Goal: Task Accomplishment & Management: Manage account settings

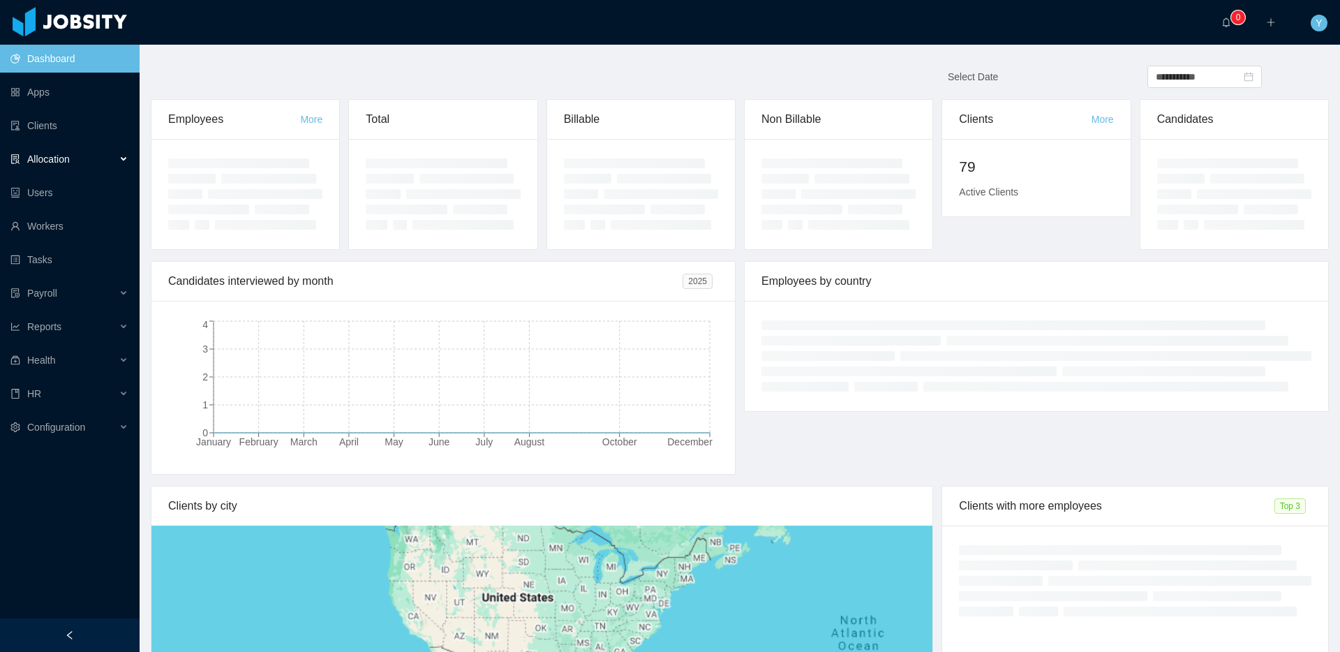
click at [86, 165] on div "Allocation" at bounding box center [70, 159] width 140 height 28
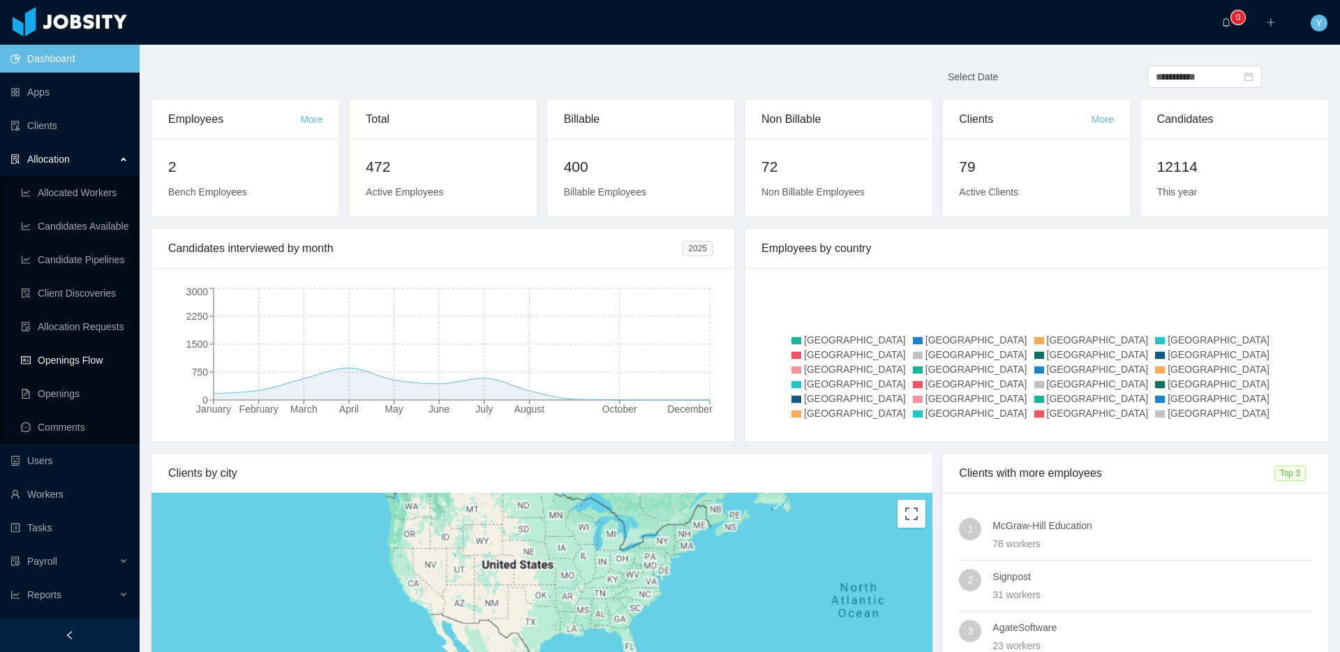
click at [94, 366] on link "Openings Flow" at bounding box center [74, 360] width 107 height 28
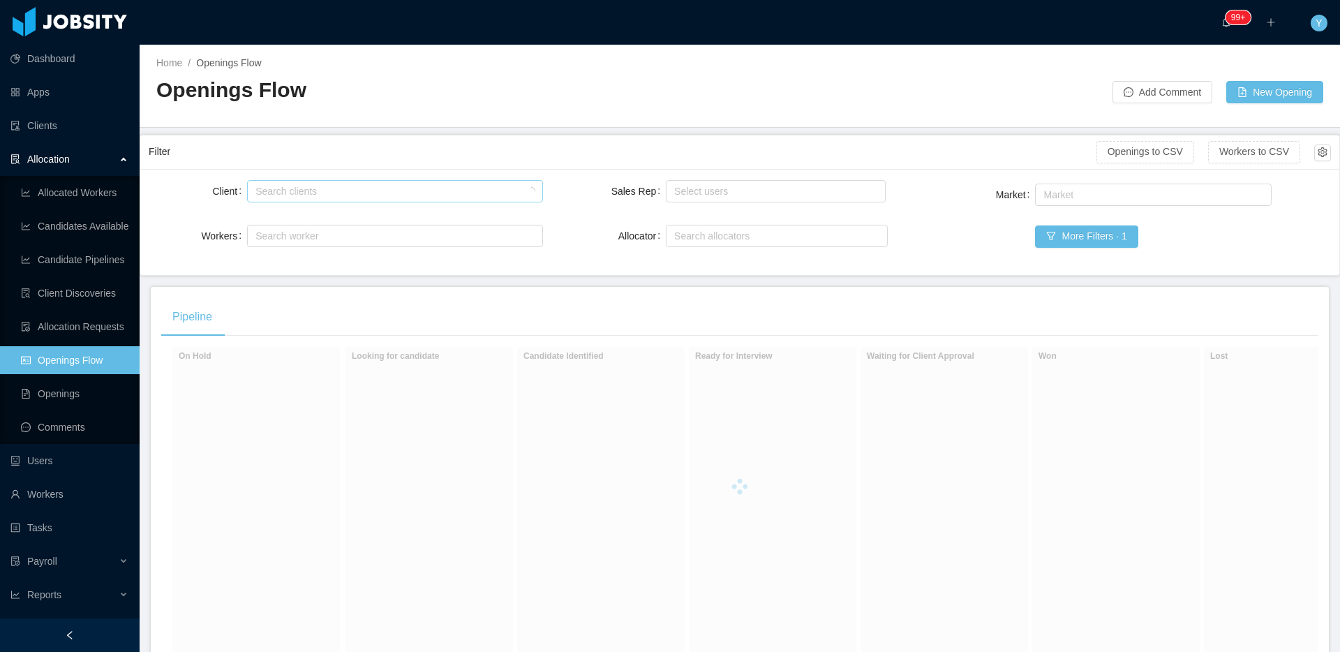
click at [372, 186] on div "Search clients" at bounding box center [391, 191] width 272 height 14
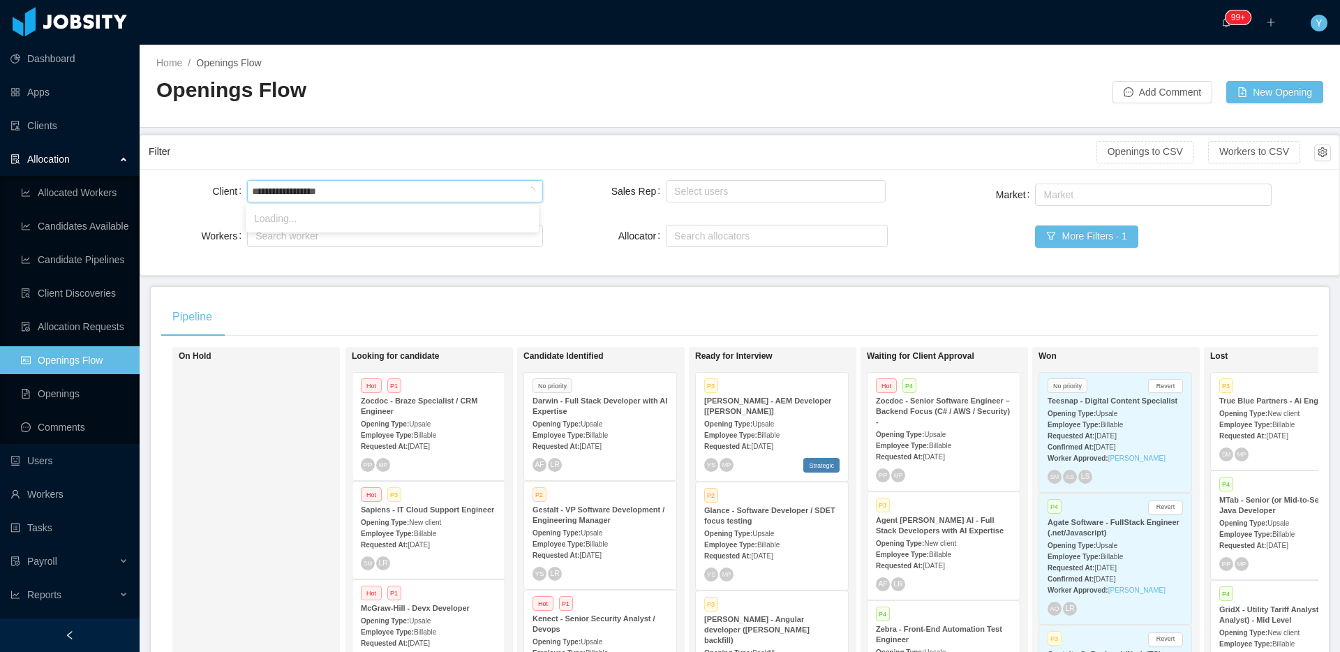
type input "**********"
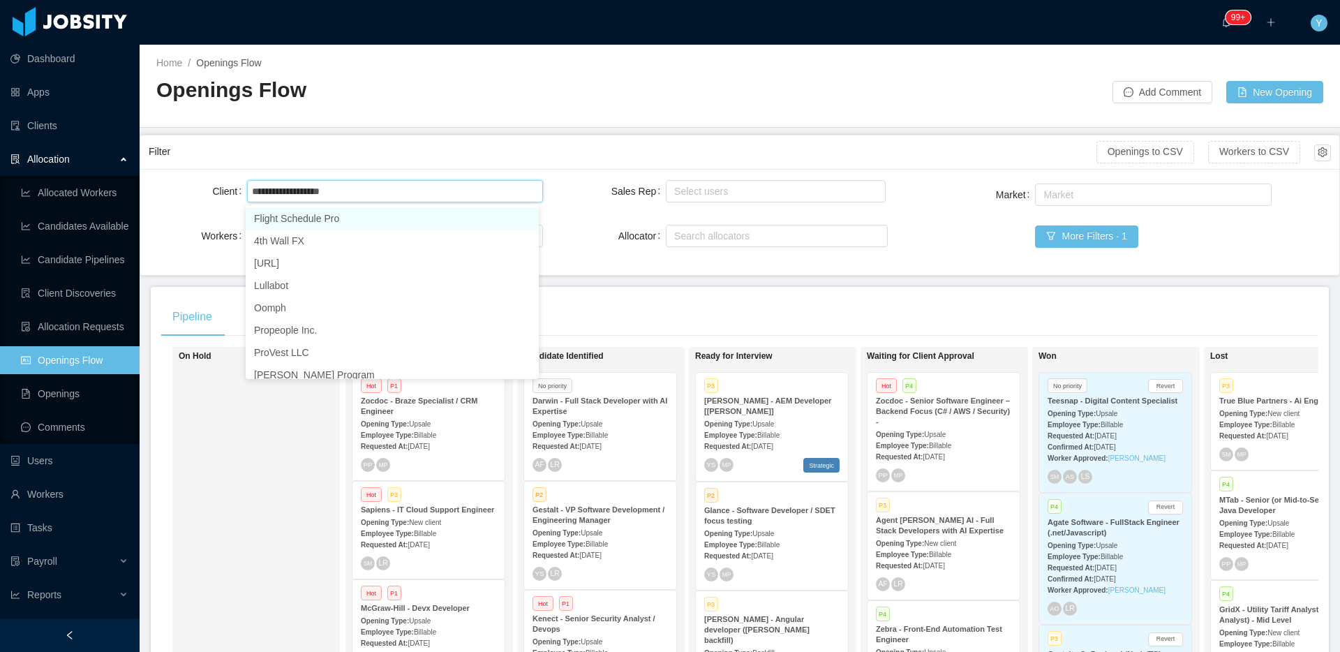
click at [334, 209] on li "Flight Schedule Pro" at bounding box center [392, 218] width 293 height 22
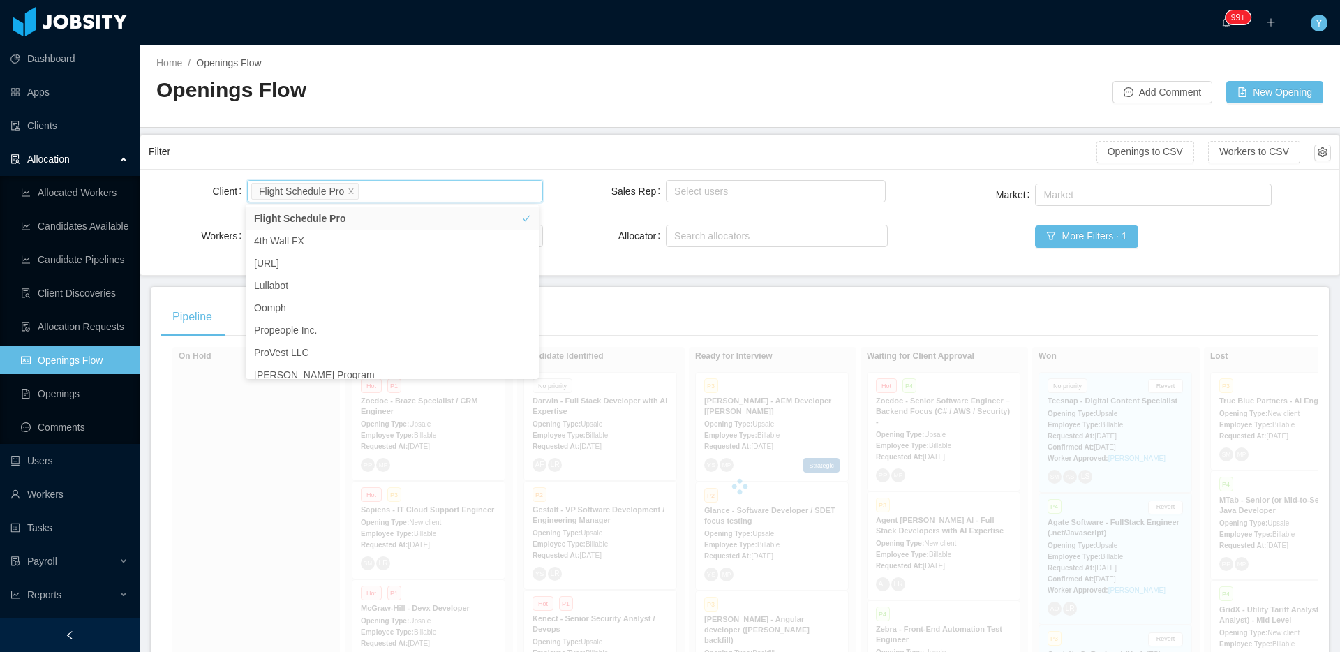
click at [453, 139] on div "Filter" at bounding box center [622, 152] width 947 height 26
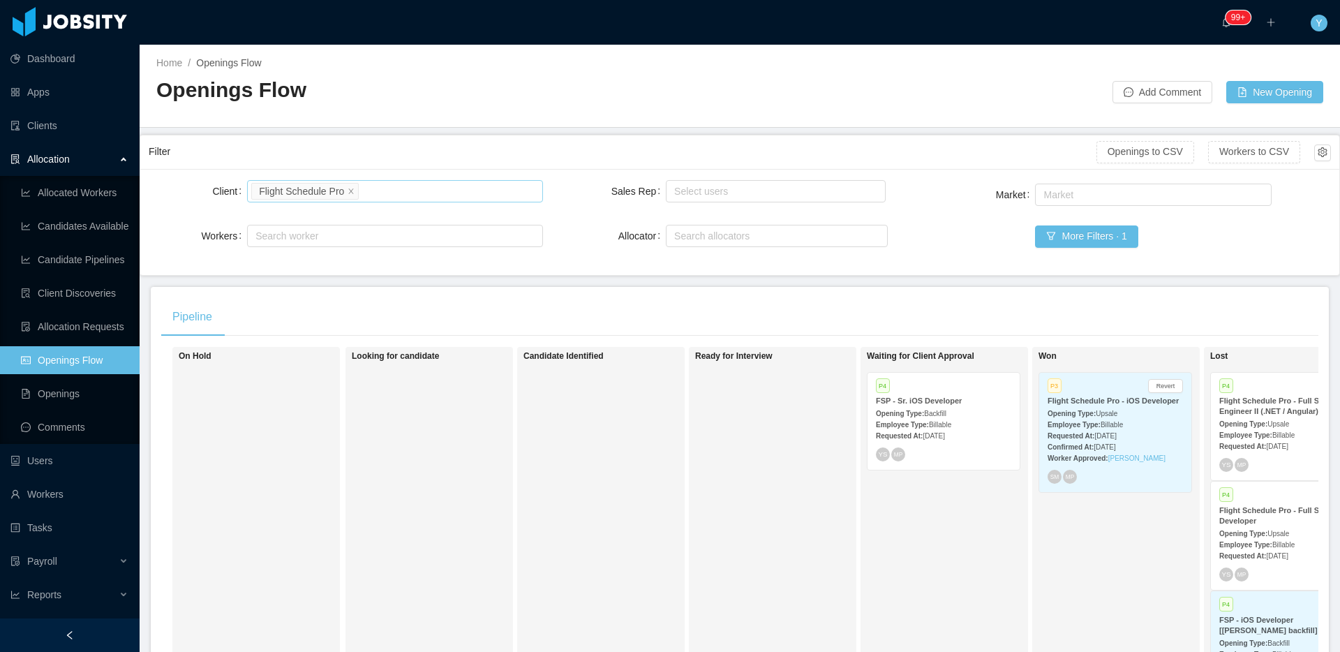
click at [356, 190] on li "Flight Schedule Pro" at bounding box center [304, 191] width 107 height 17
click at [354, 188] on icon "icon: close" at bounding box center [350, 190] width 7 height 7
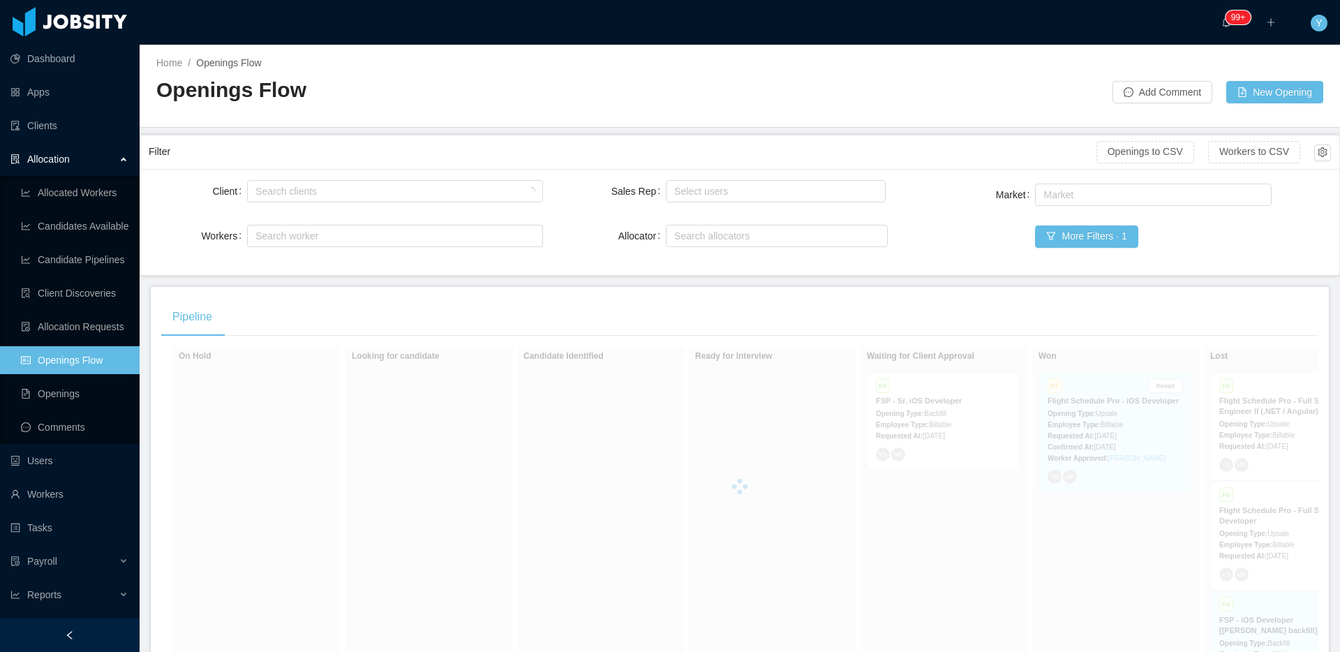
click at [452, 154] on div "Filter" at bounding box center [622, 152] width 947 height 26
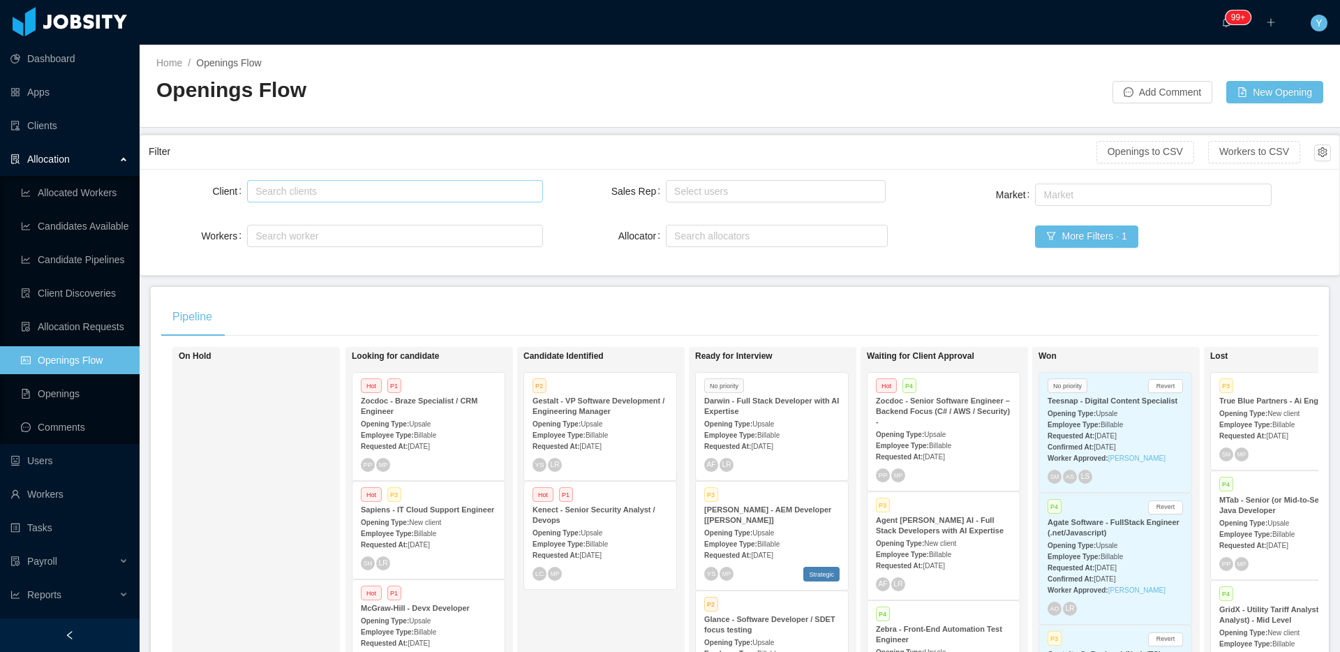
click at [358, 190] on div "Search clients" at bounding box center [391, 191] width 272 height 14
type input "******"
click at [332, 223] on li "McGraw-Hill Education" at bounding box center [392, 218] width 293 height 22
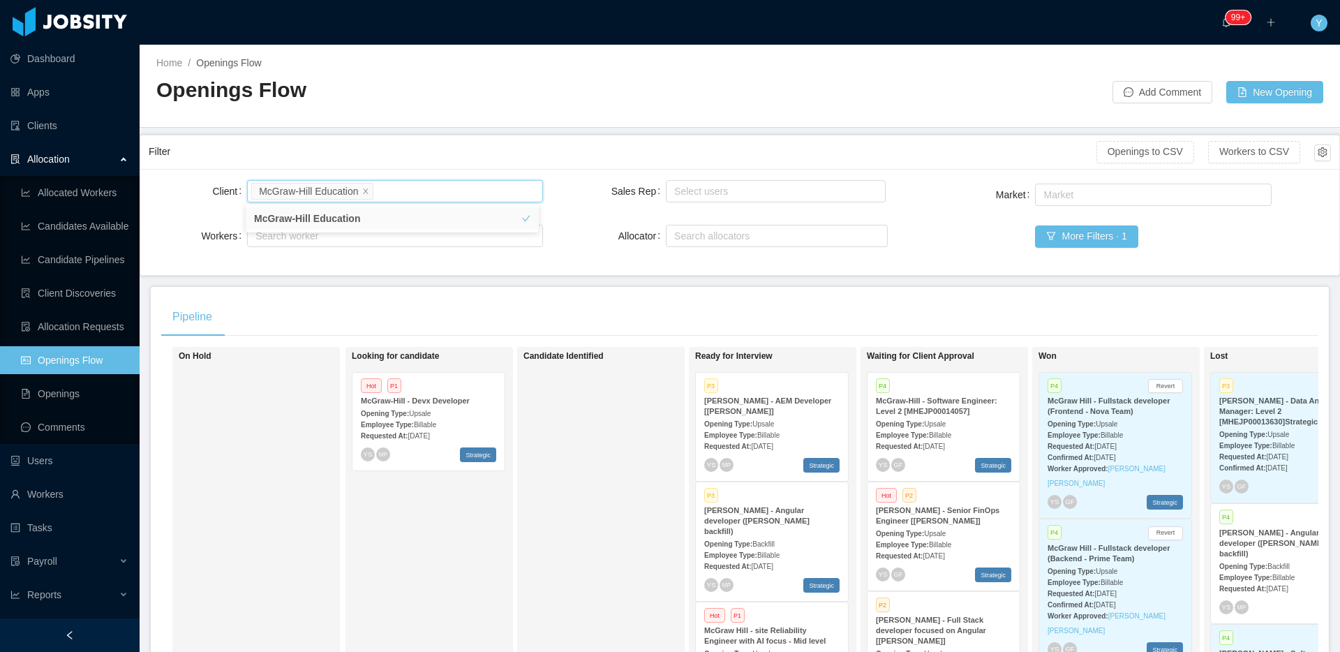
click at [1052, 284] on main "Home / Openings Flow / Openings Flow Add Comment New Opening Filter Openings to…" at bounding box center [740, 348] width 1200 height 607
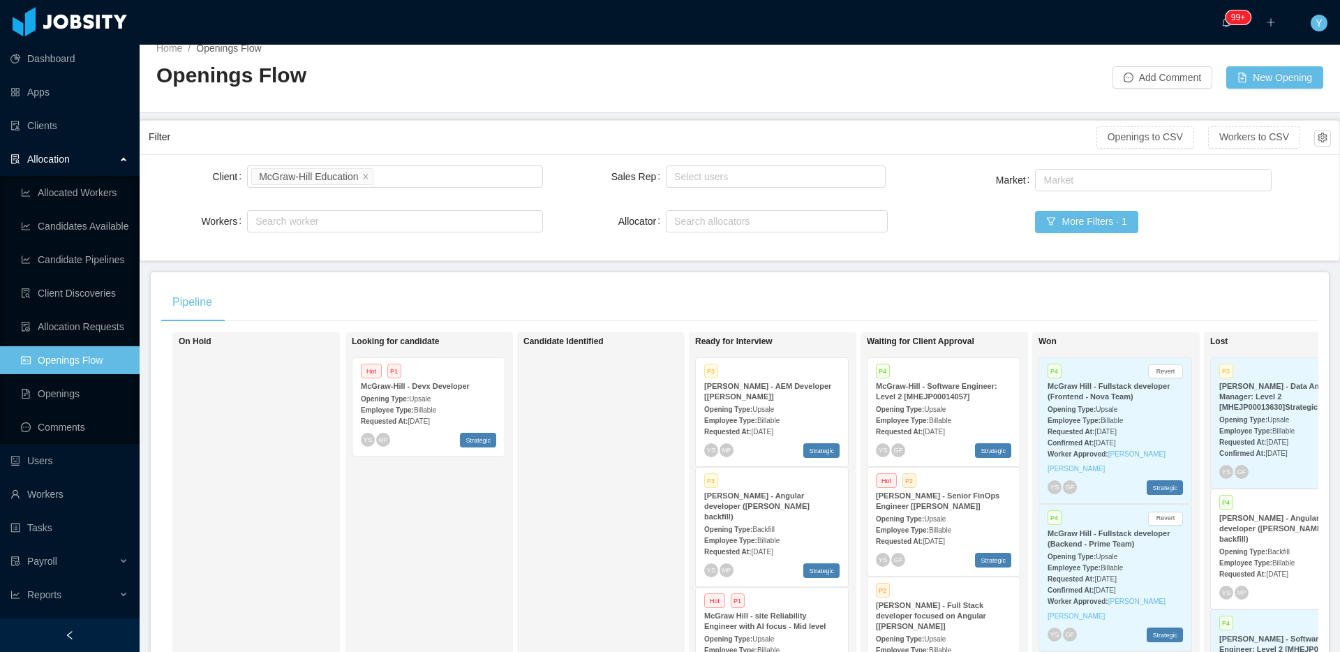
scroll to position [191, 0]
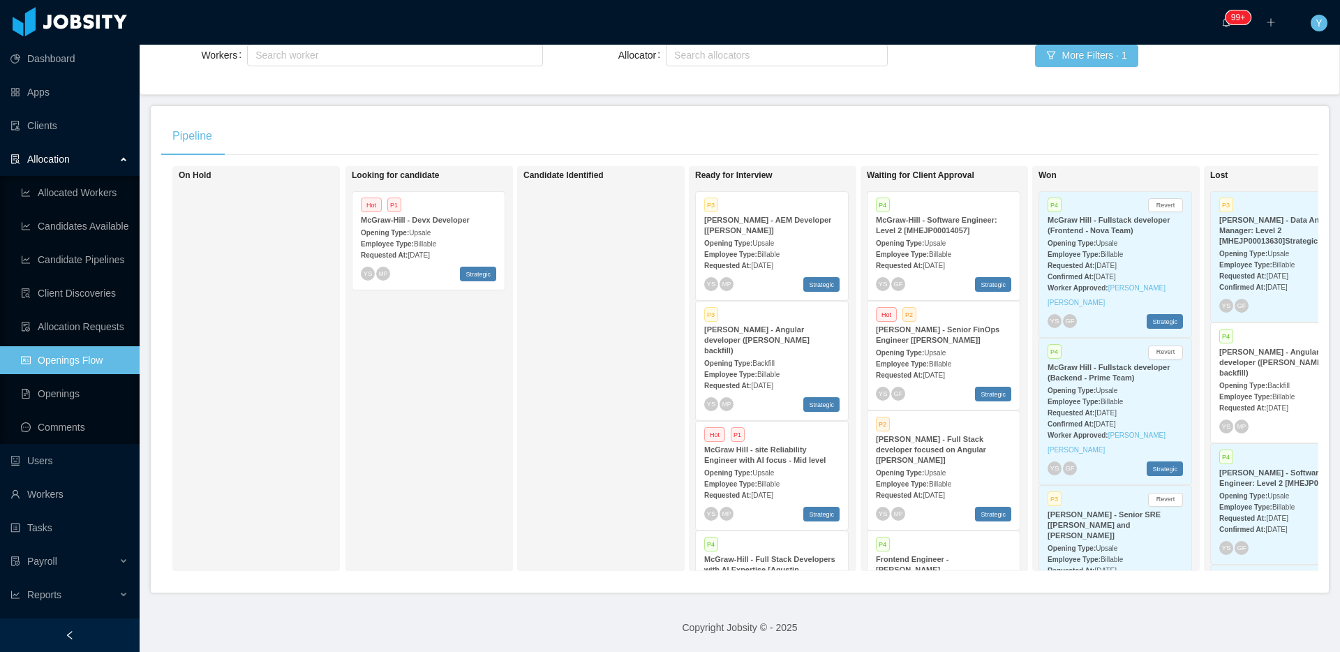
click at [986, 345] on div "Opening Type: Upsale" at bounding box center [943, 352] width 135 height 15
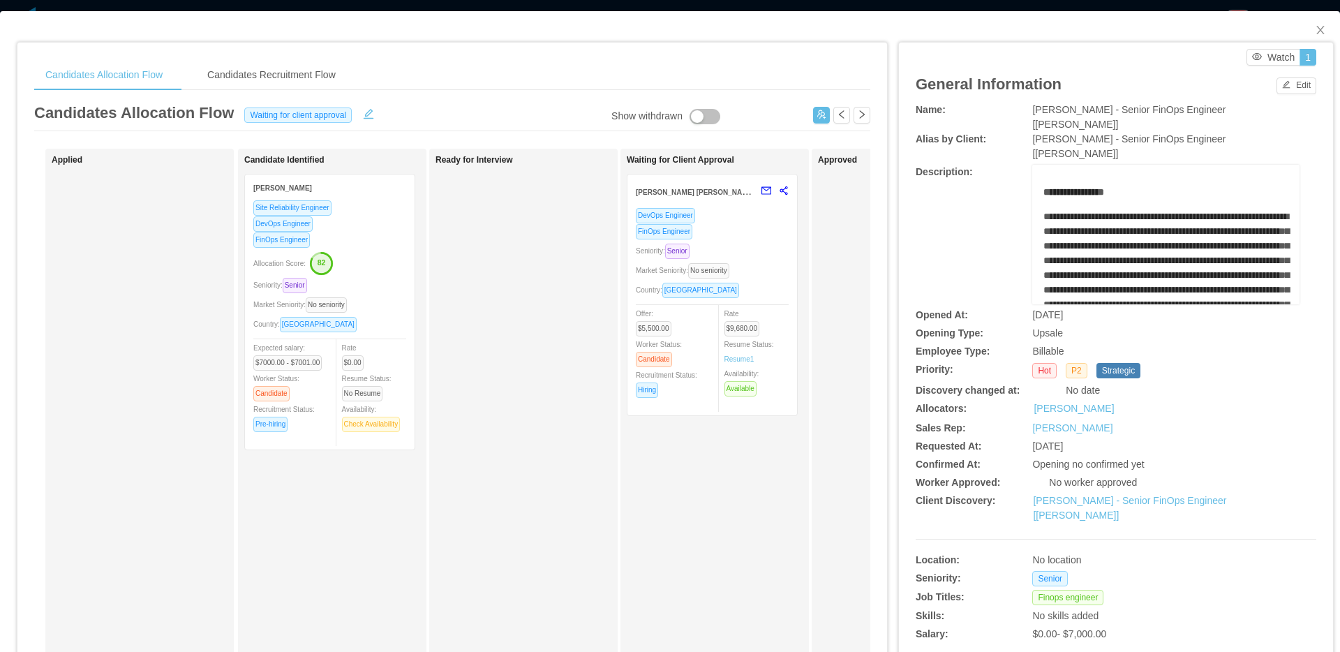
click at [735, 283] on div "Country: Brazil" at bounding box center [712, 290] width 153 height 16
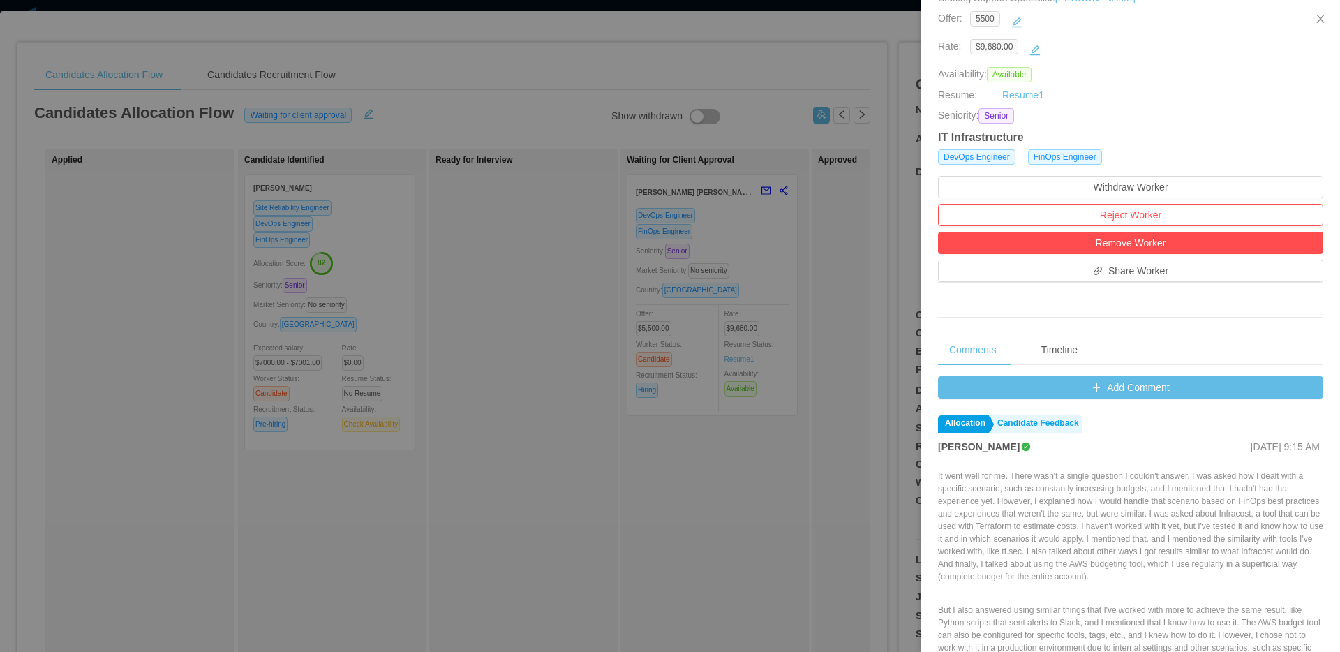
scroll to position [274, 0]
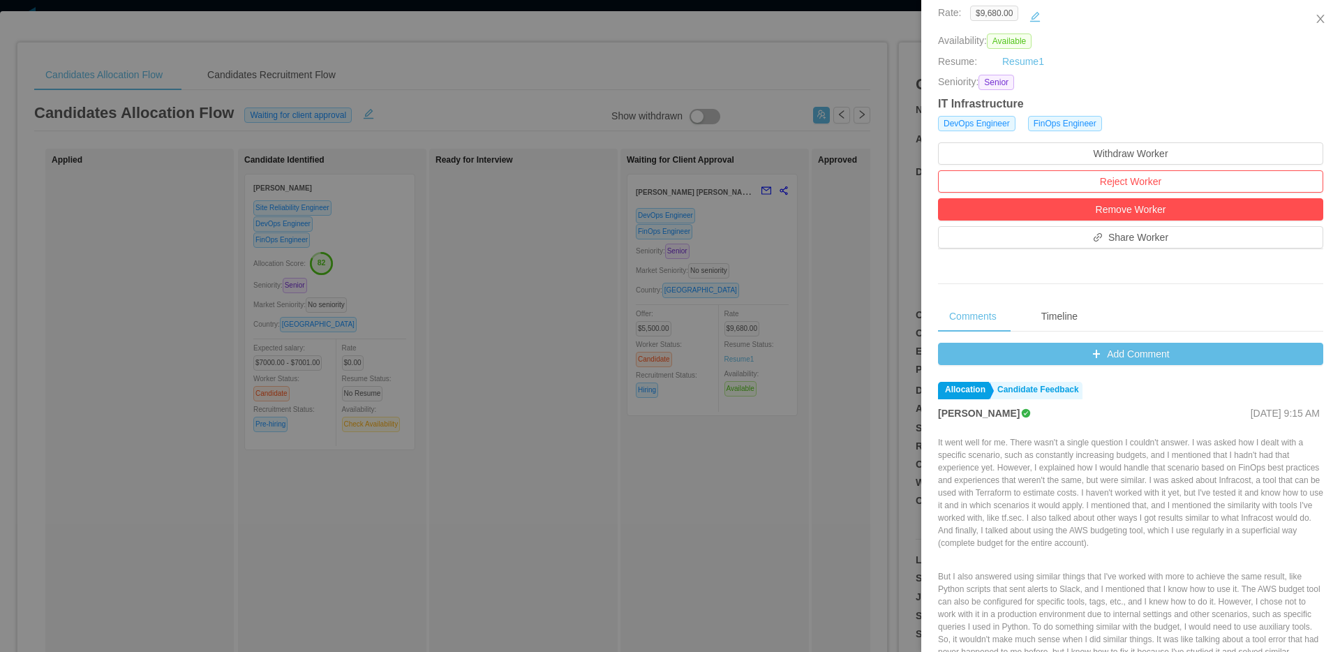
click at [1076, 370] on div "Add Comment Allocation Candidate Feedback Ninna Meister Sep 1st, 2025 9:15 AM I…" at bounding box center [1130, 569] width 385 height 452
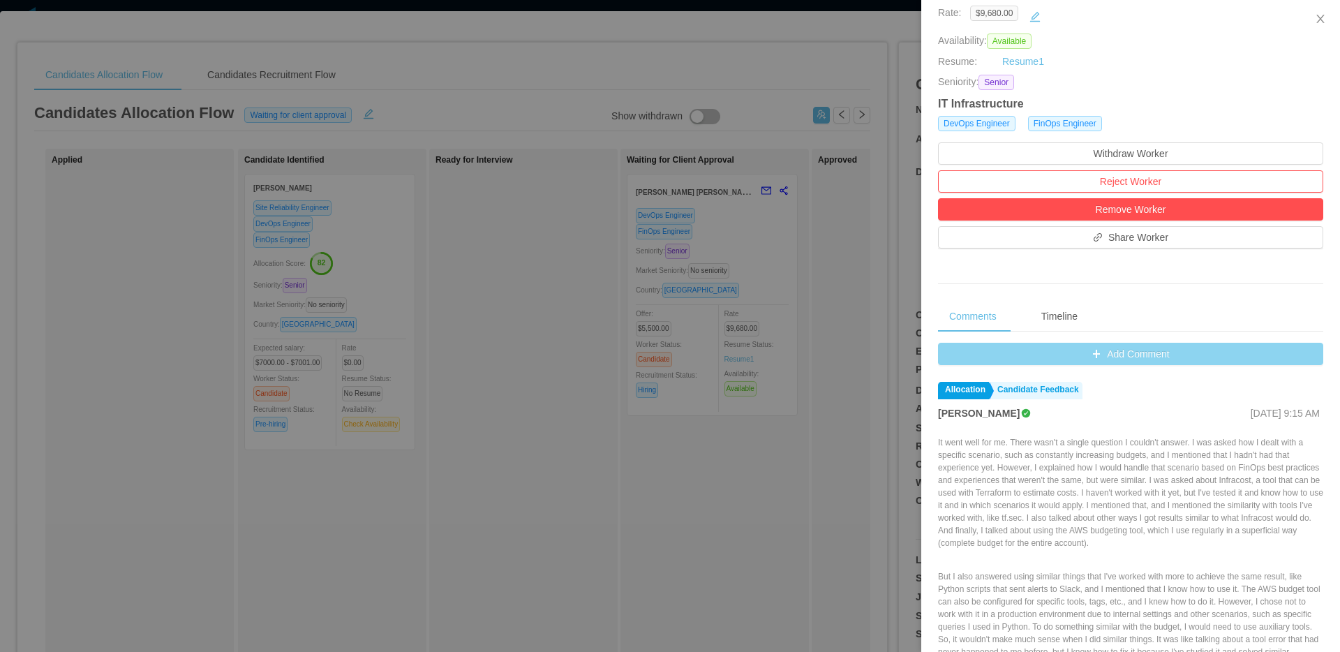
click at [1084, 363] on button "Add Comment" at bounding box center [1130, 354] width 385 height 22
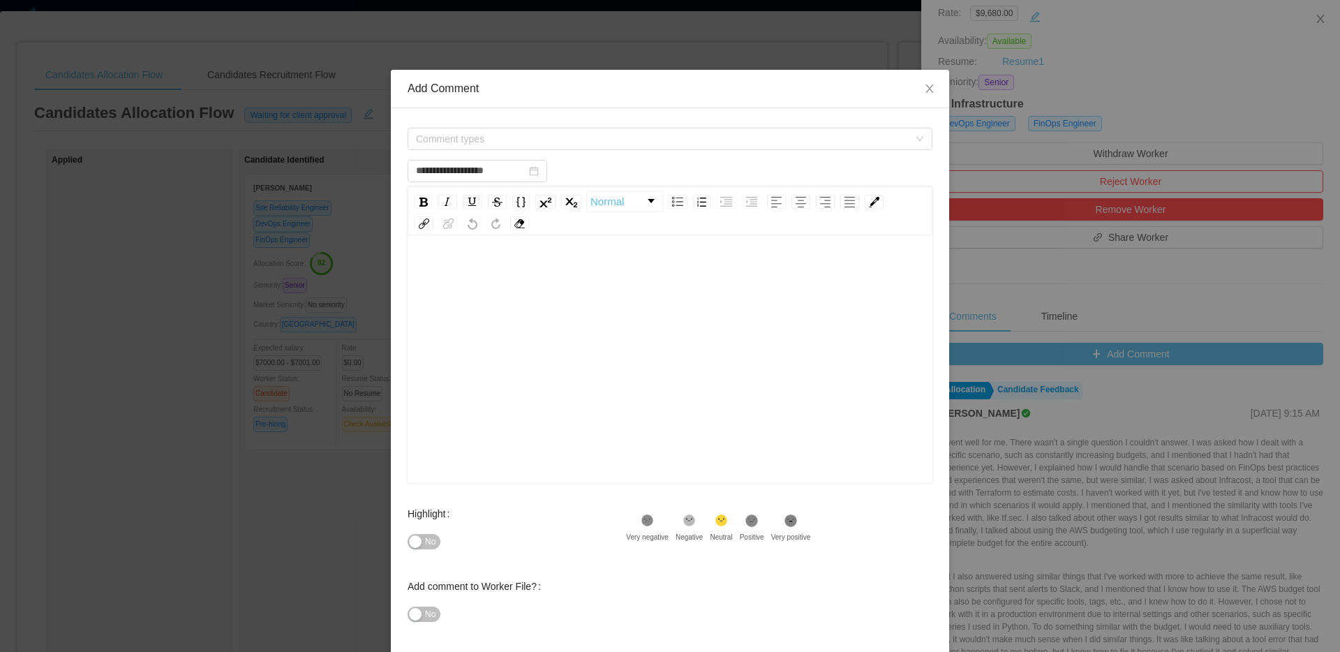
click at [657, 152] on div "Comment types" at bounding box center [669, 139] width 525 height 28
click at [661, 148] on span "Comment types" at bounding box center [665, 138] width 499 height 21
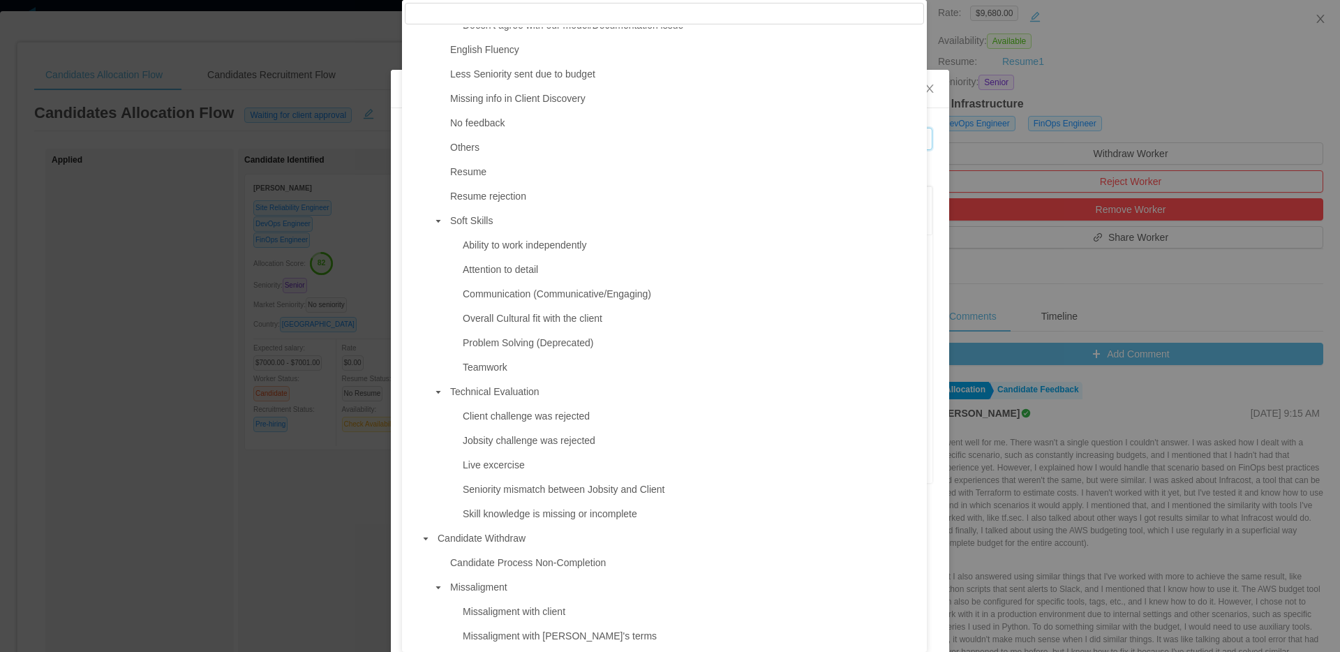
scroll to position [763, 0]
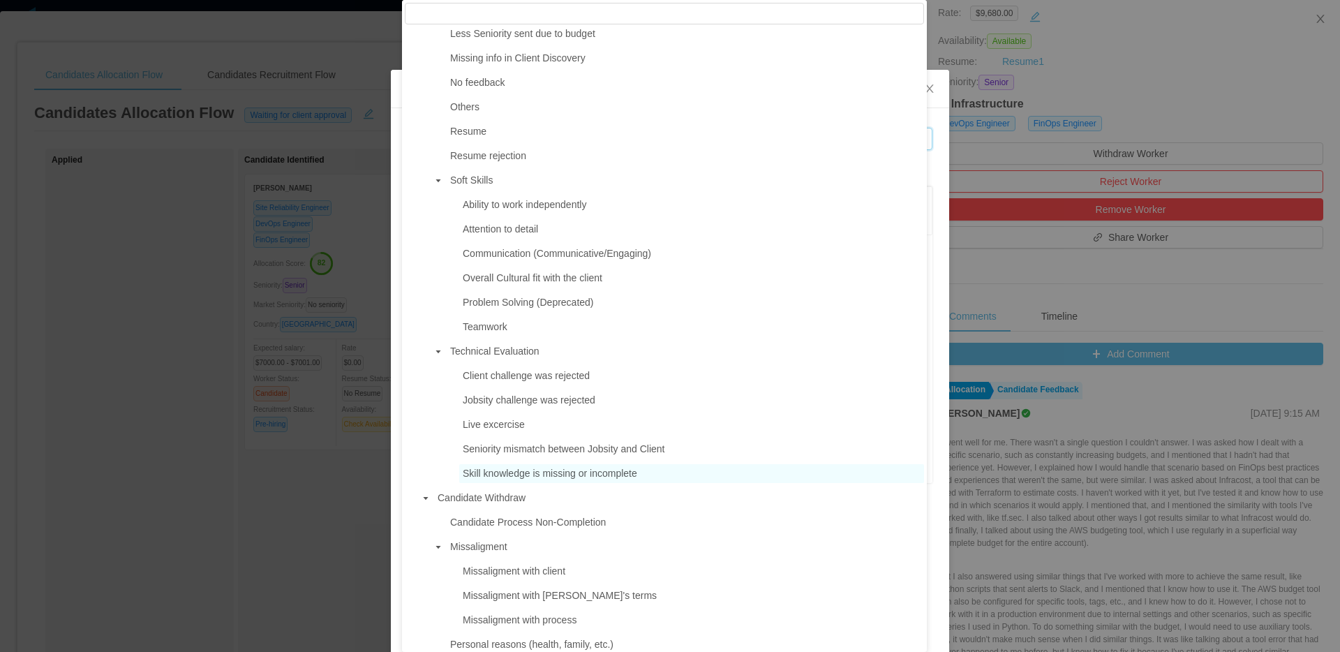
click at [545, 479] on span "Skill knowledge is missing or incomplete" at bounding box center [550, 472] width 174 height 11
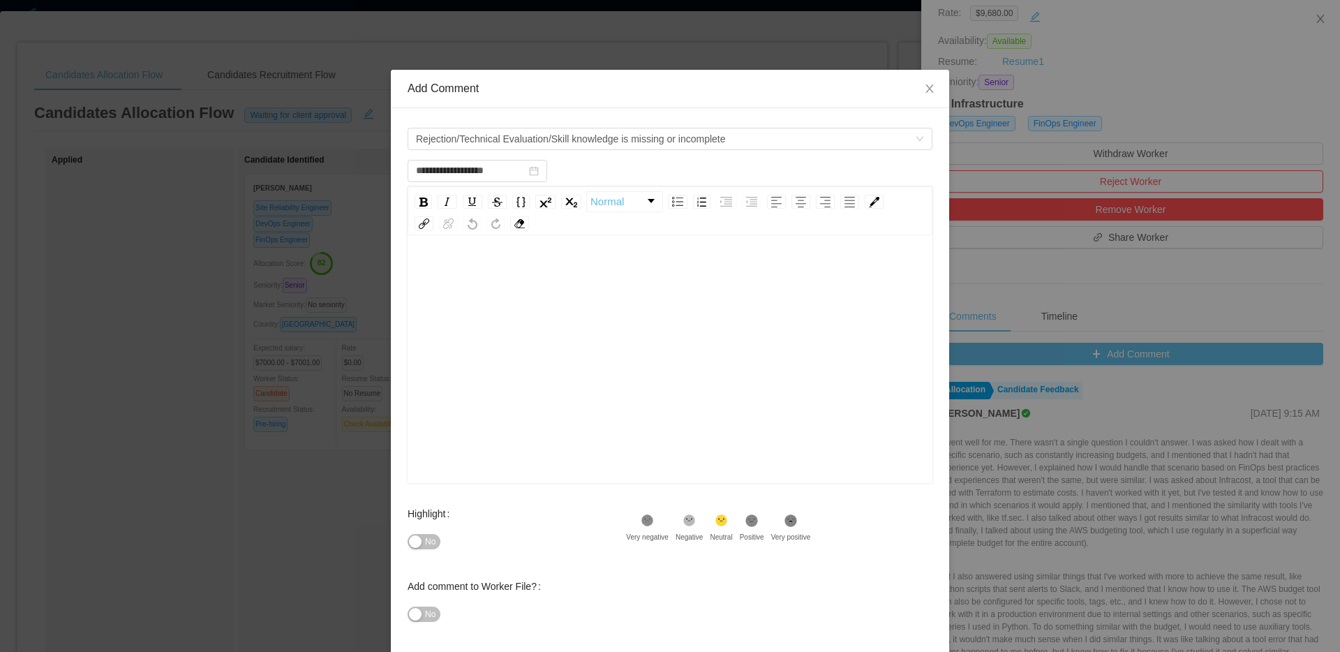
click at [654, 436] on div "rdw-editor" at bounding box center [670, 381] width 503 height 244
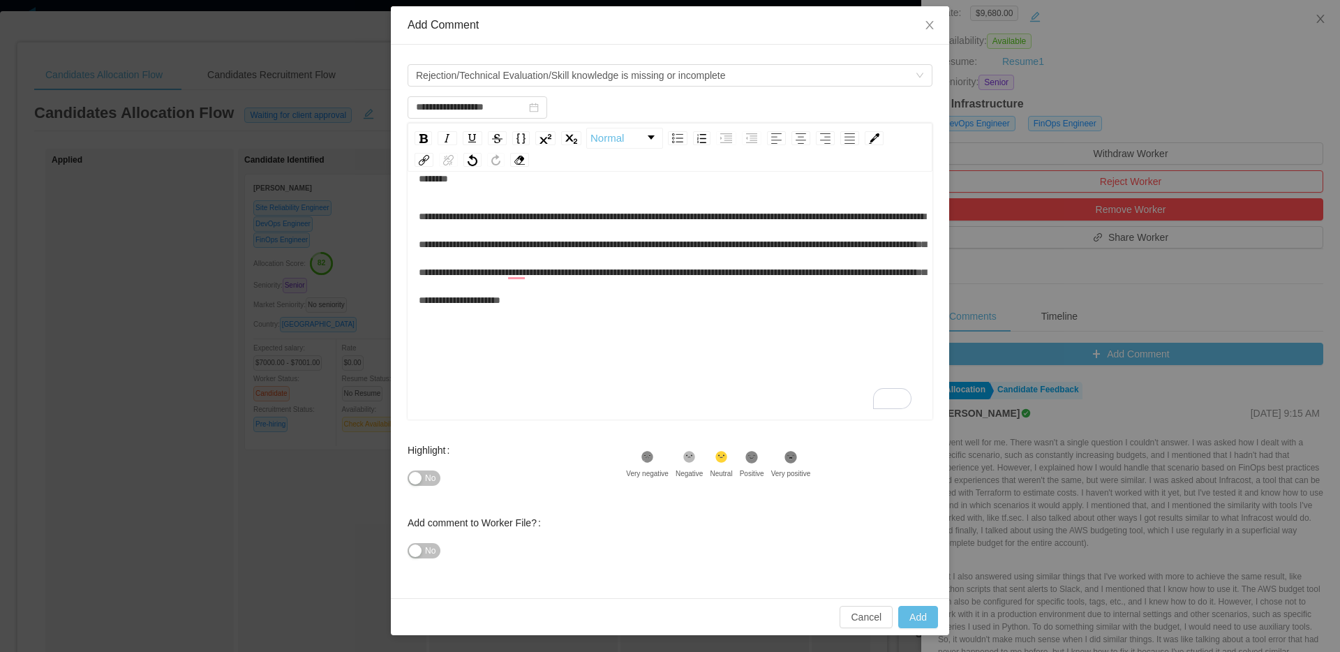
scroll to position [31, 0]
click at [905, 614] on button "Add" at bounding box center [918, 617] width 40 height 22
type input "**********"
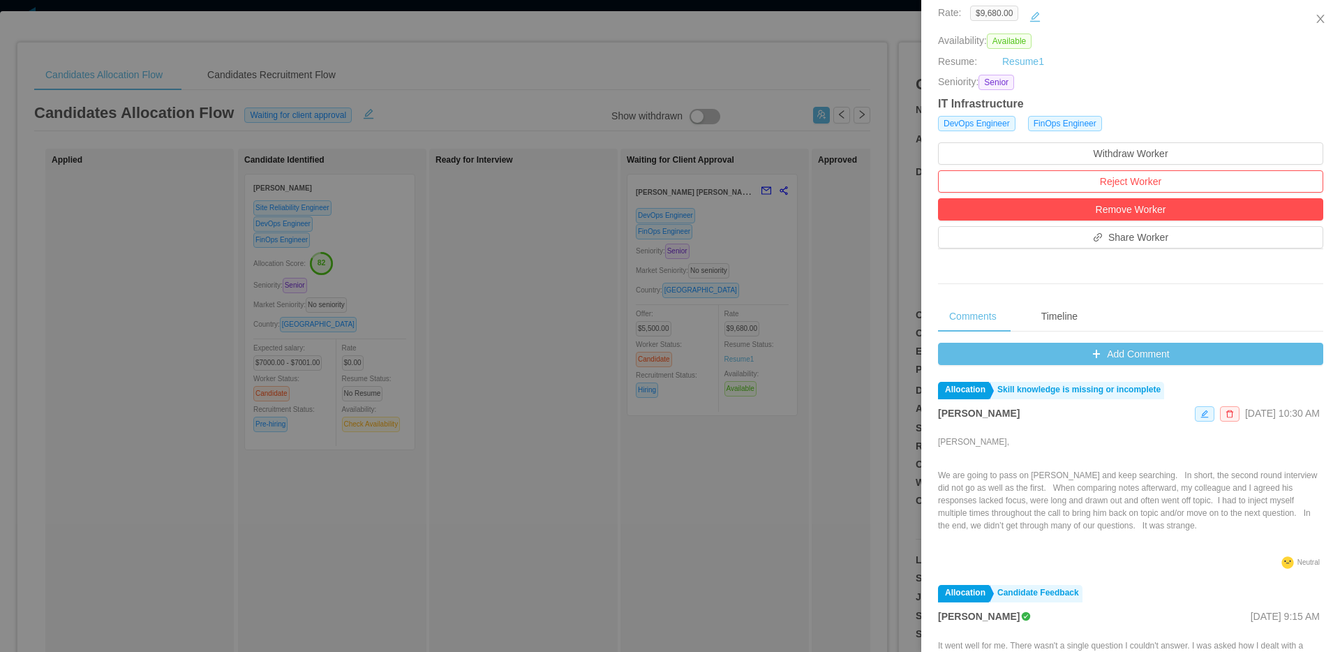
click at [653, 336] on div at bounding box center [670, 326] width 1340 height 652
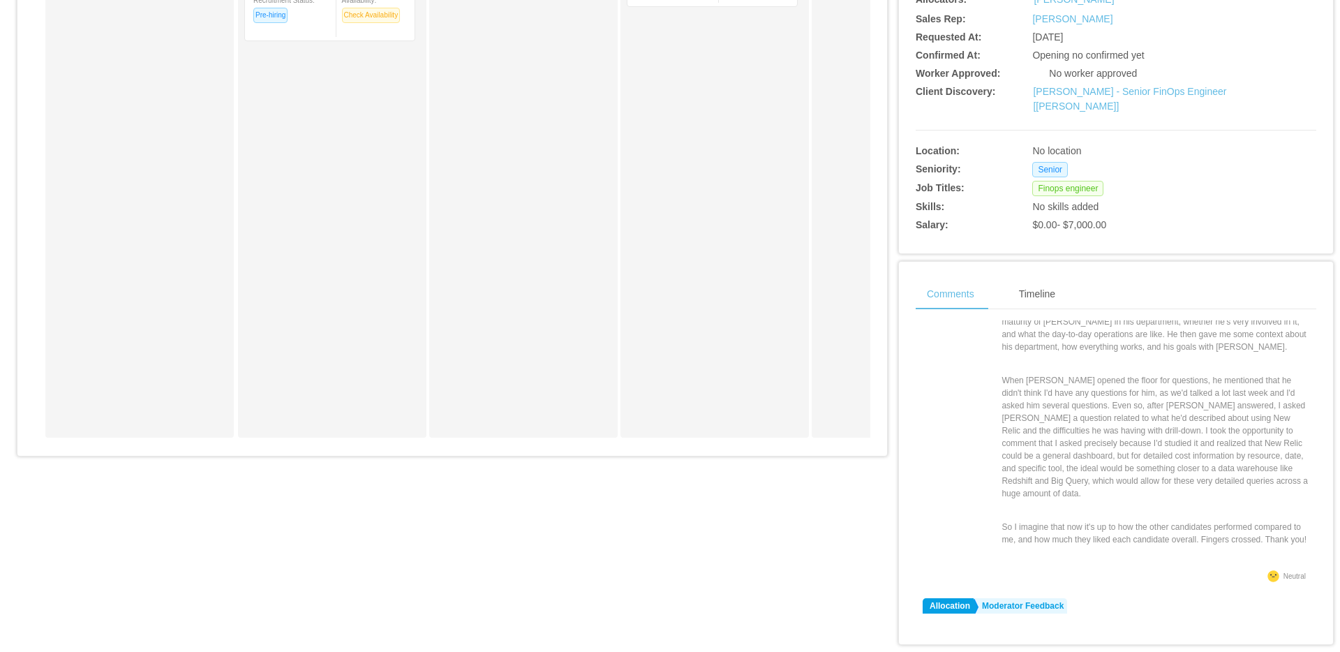
scroll to position [534, 0]
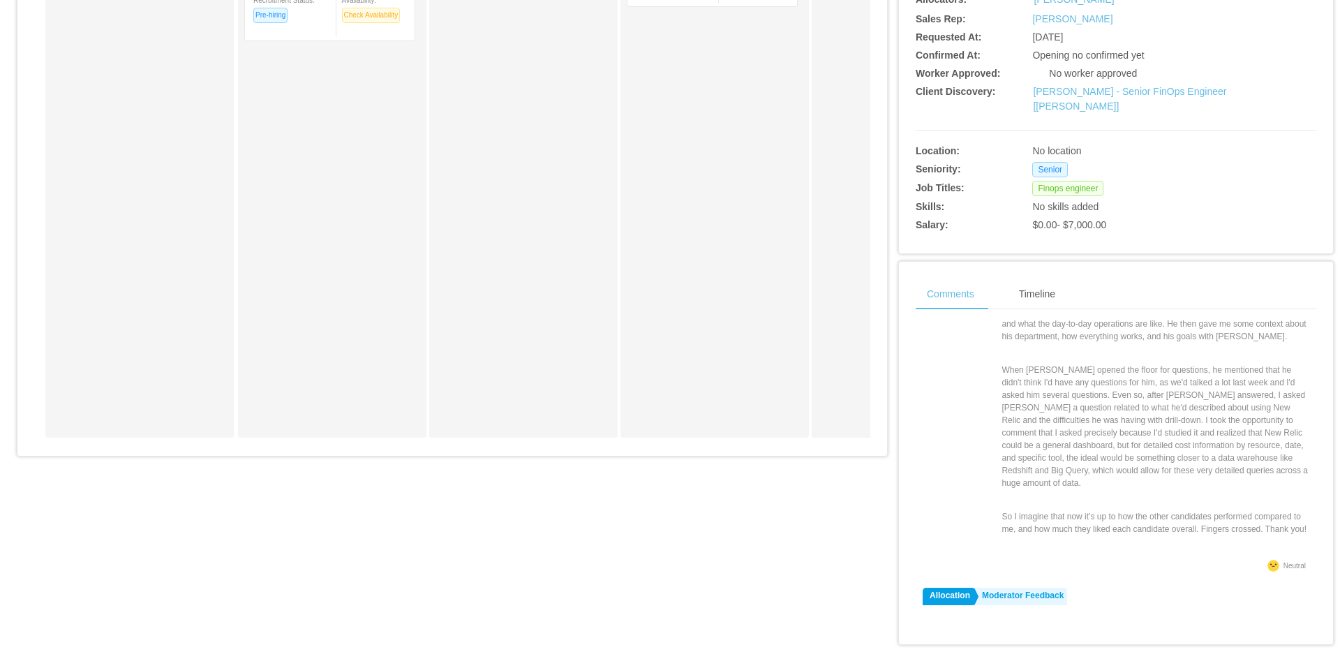
click at [1089, 363] on p "When Doug opened the floor for questions, he mentioned that he didn't think I'd…" at bounding box center [1155, 426] width 308 height 126
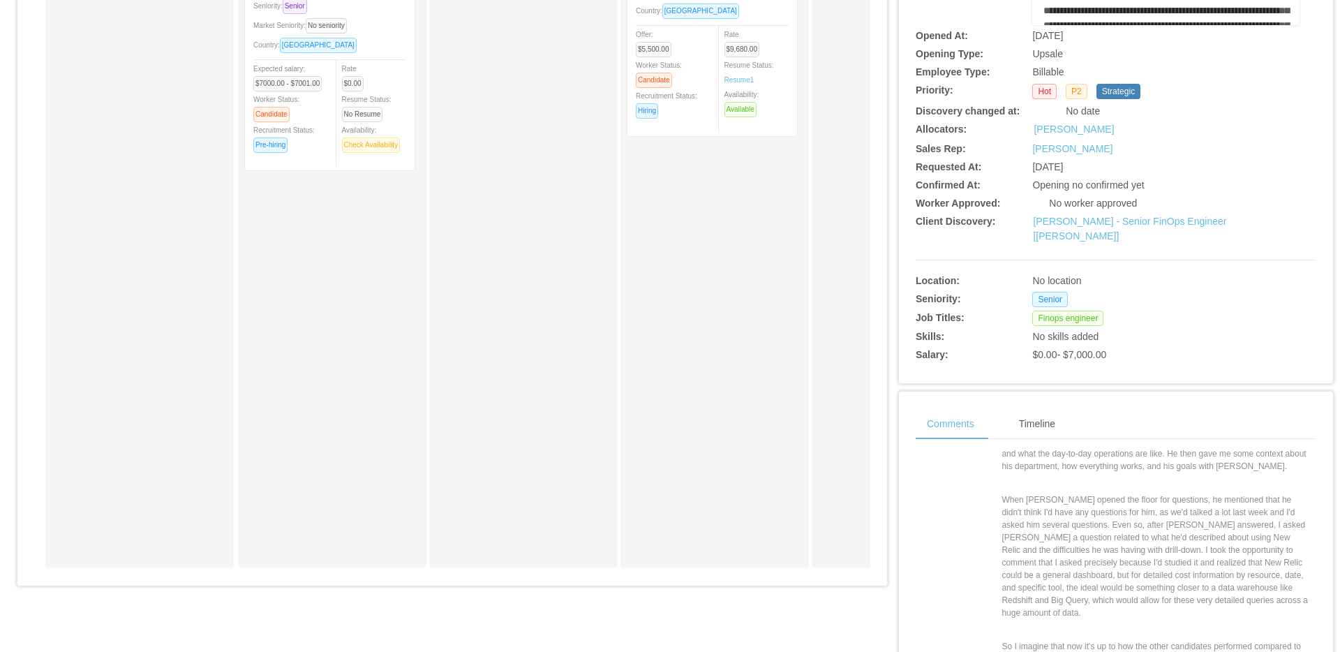
scroll to position [0, 0]
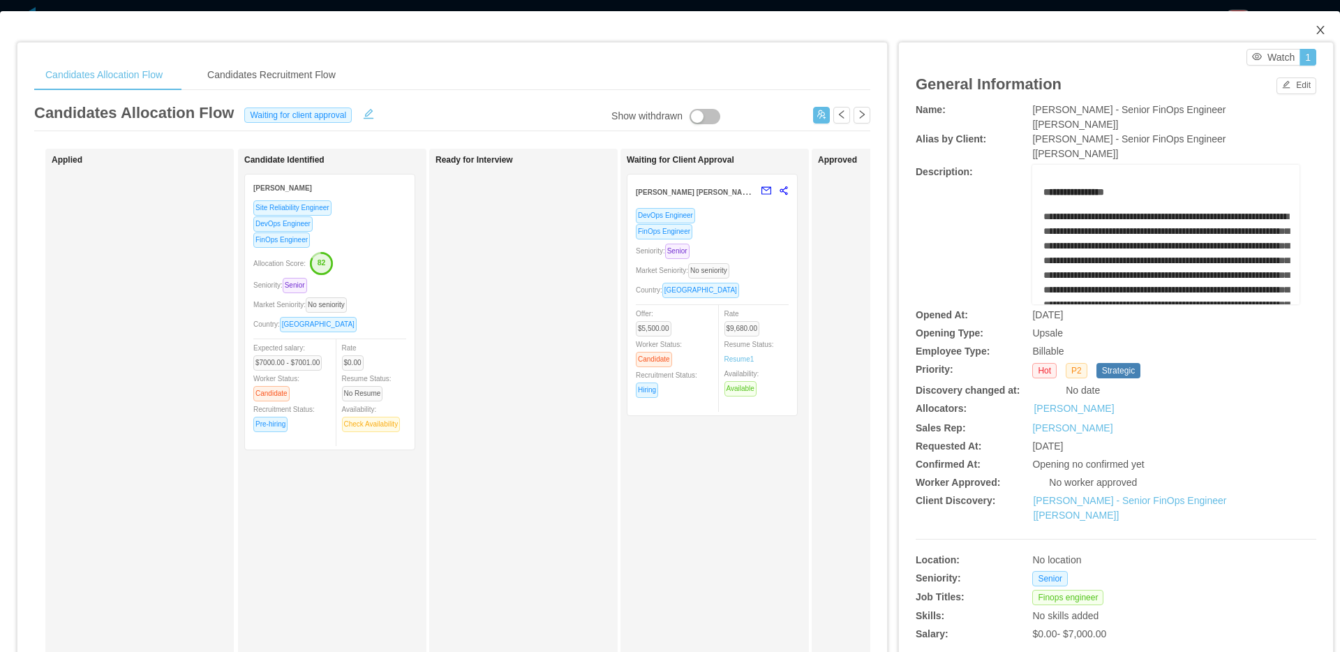
click at [1313, 24] on span "Close" at bounding box center [1319, 30] width 39 height 39
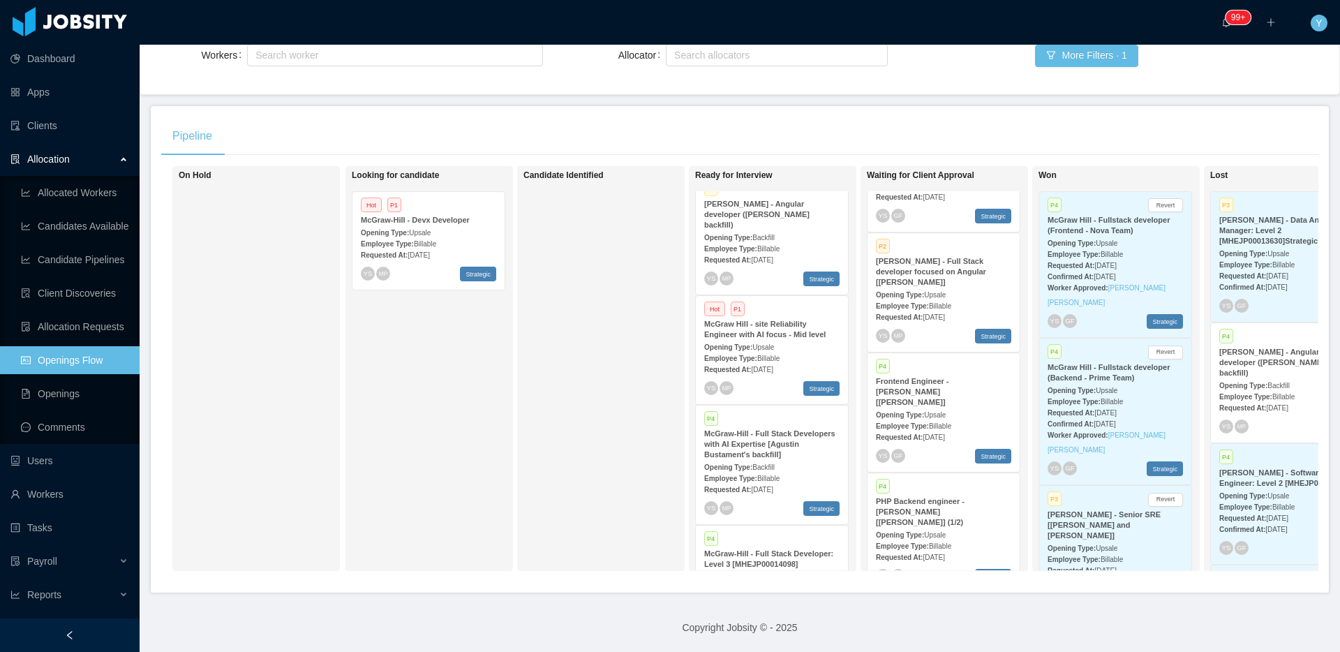
scroll to position [108, 0]
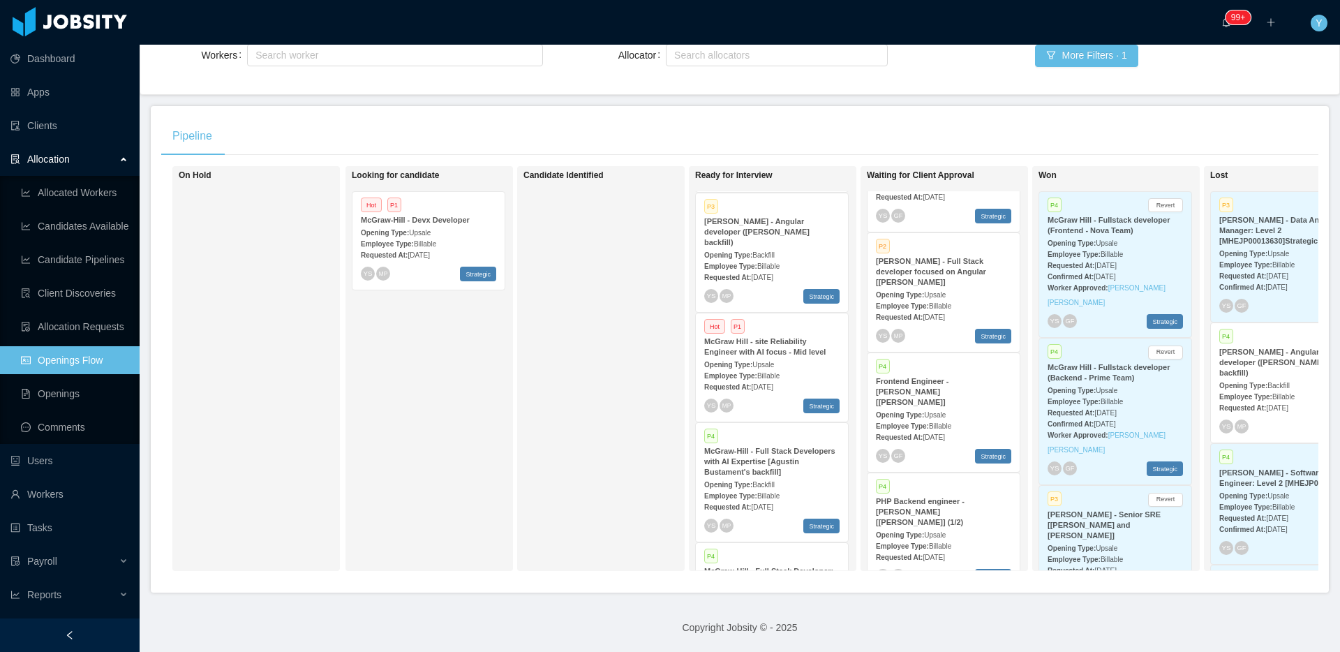
click at [772, 273] on span "Aug 29th, 2025" at bounding box center [762, 277] width 22 height 8
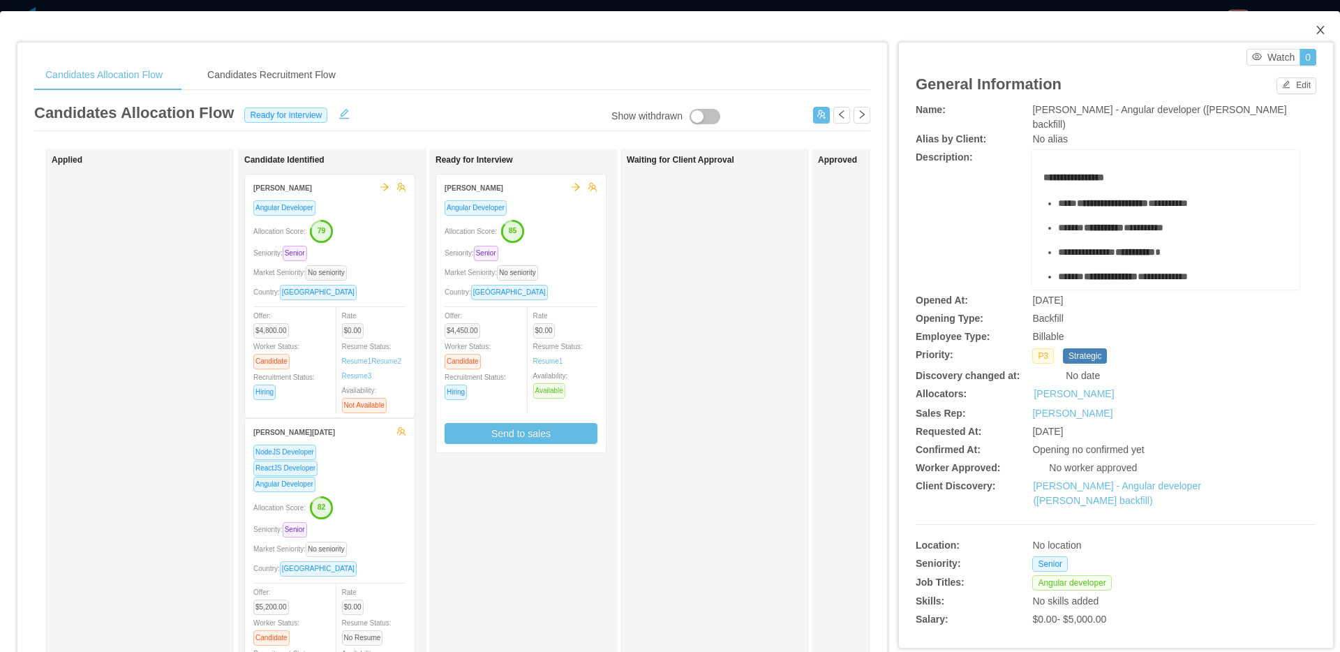
click at [1301, 27] on span "Close" at bounding box center [1319, 30] width 39 height 39
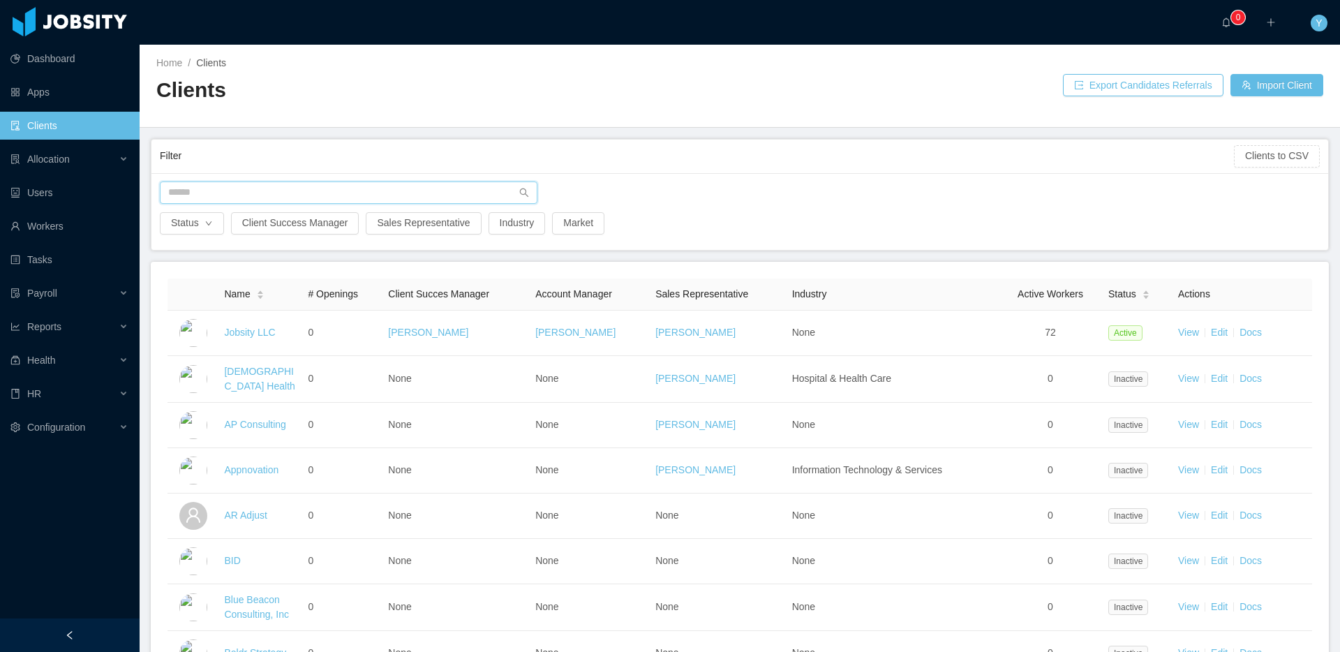
click at [310, 190] on input "text" at bounding box center [348, 192] width 377 height 22
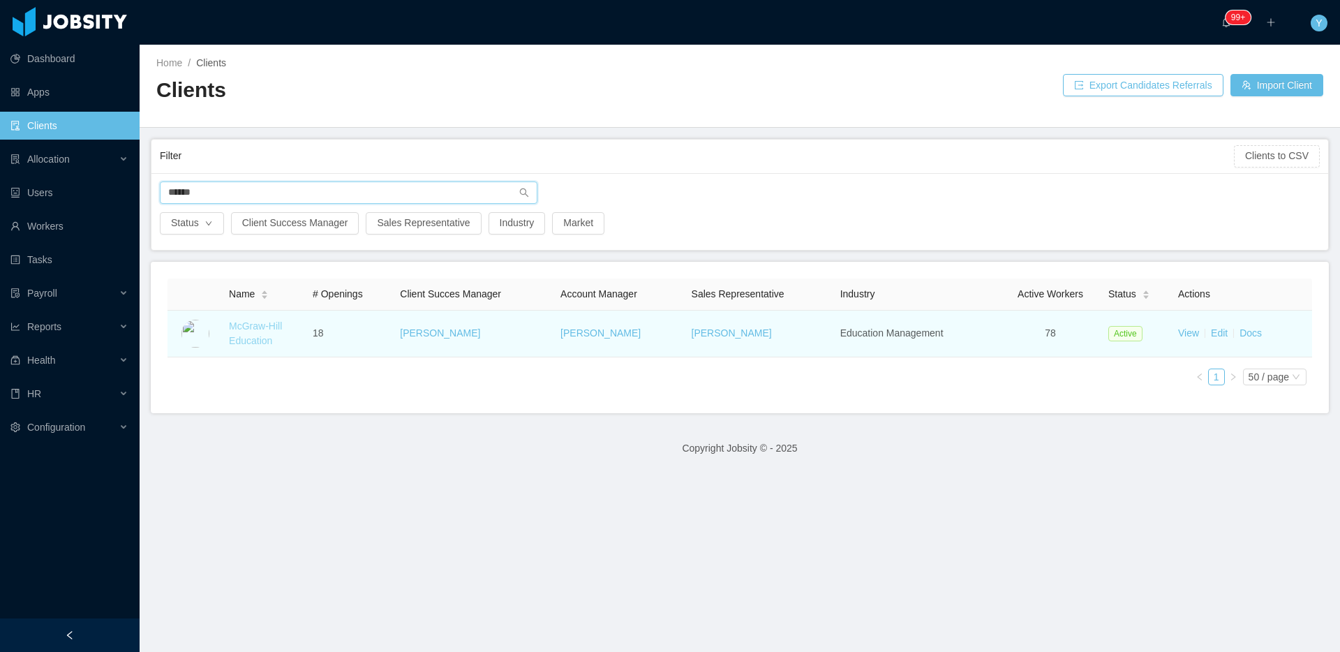
type input "******"
click at [273, 327] on link "McGraw-Hill Education" at bounding box center [255, 333] width 53 height 26
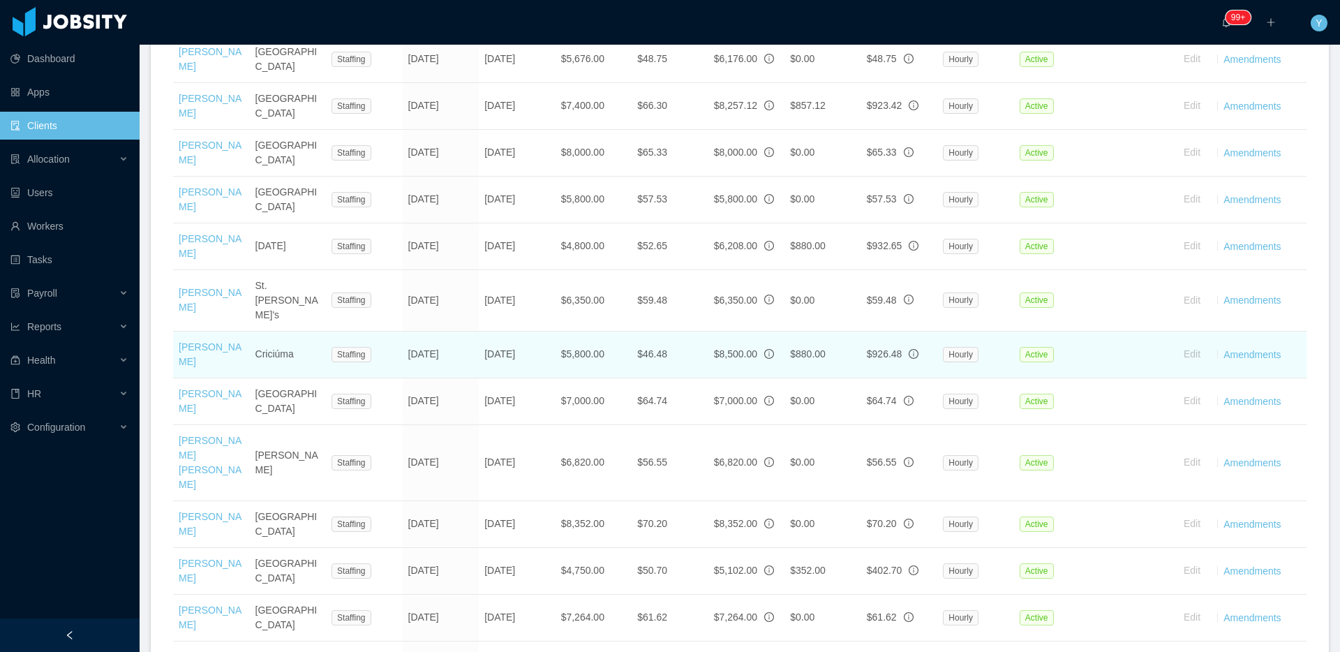
scroll to position [2020, 0]
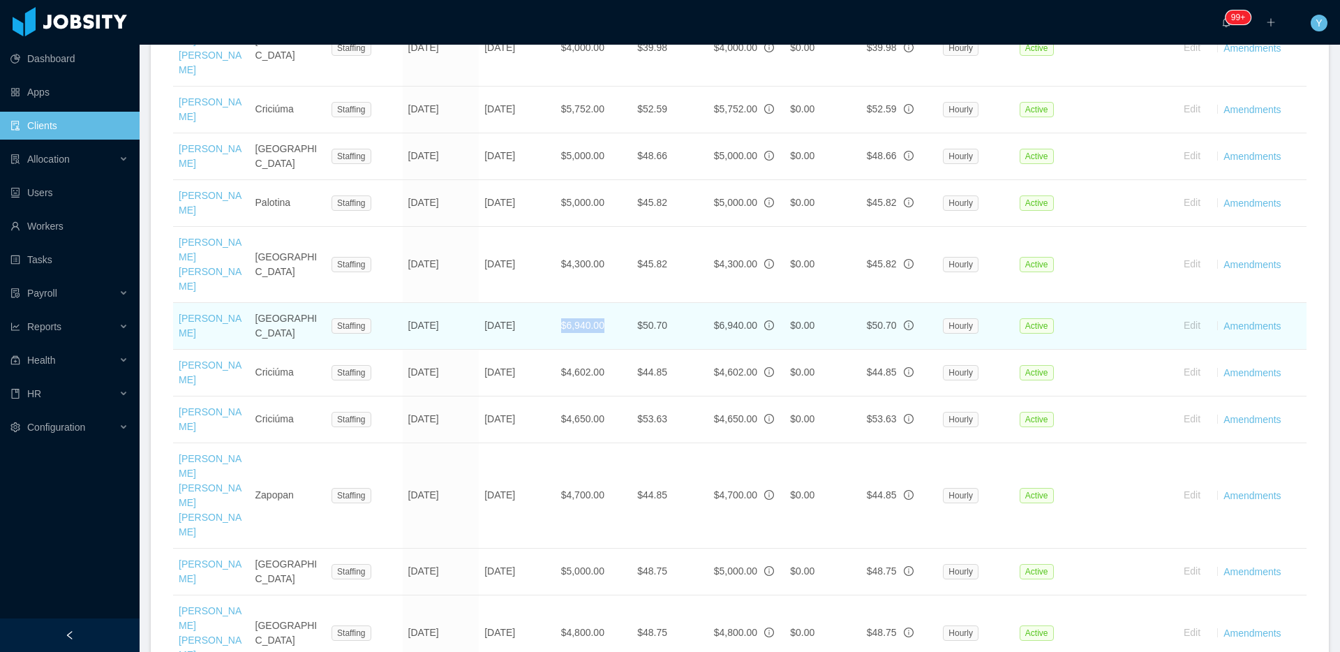
drag, startPoint x: 556, startPoint y: 327, endPoint x: 609, endPoint y: 321, distance: 53.4
click at [609, 321] on td "$6,940.00" at bounding box center [593, 326] width 77 height 47
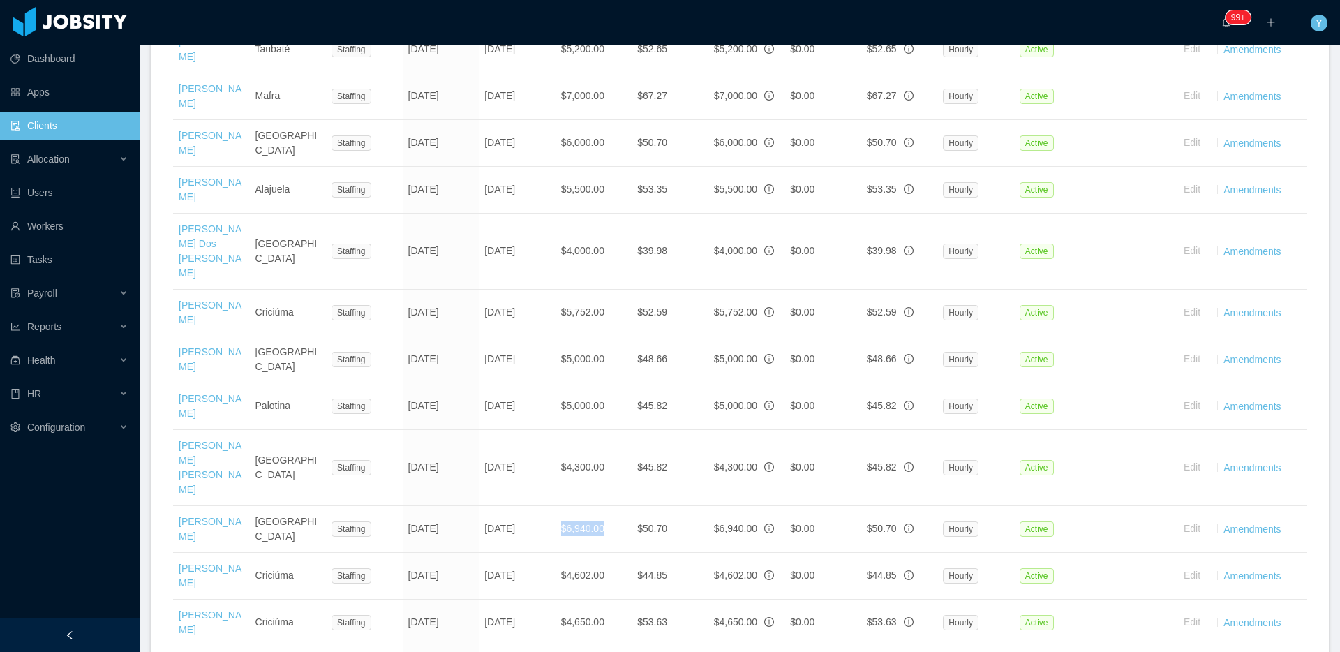
scroll to position [1863, 0]
